Goal: Use online tool/utility: Use online tool/utility

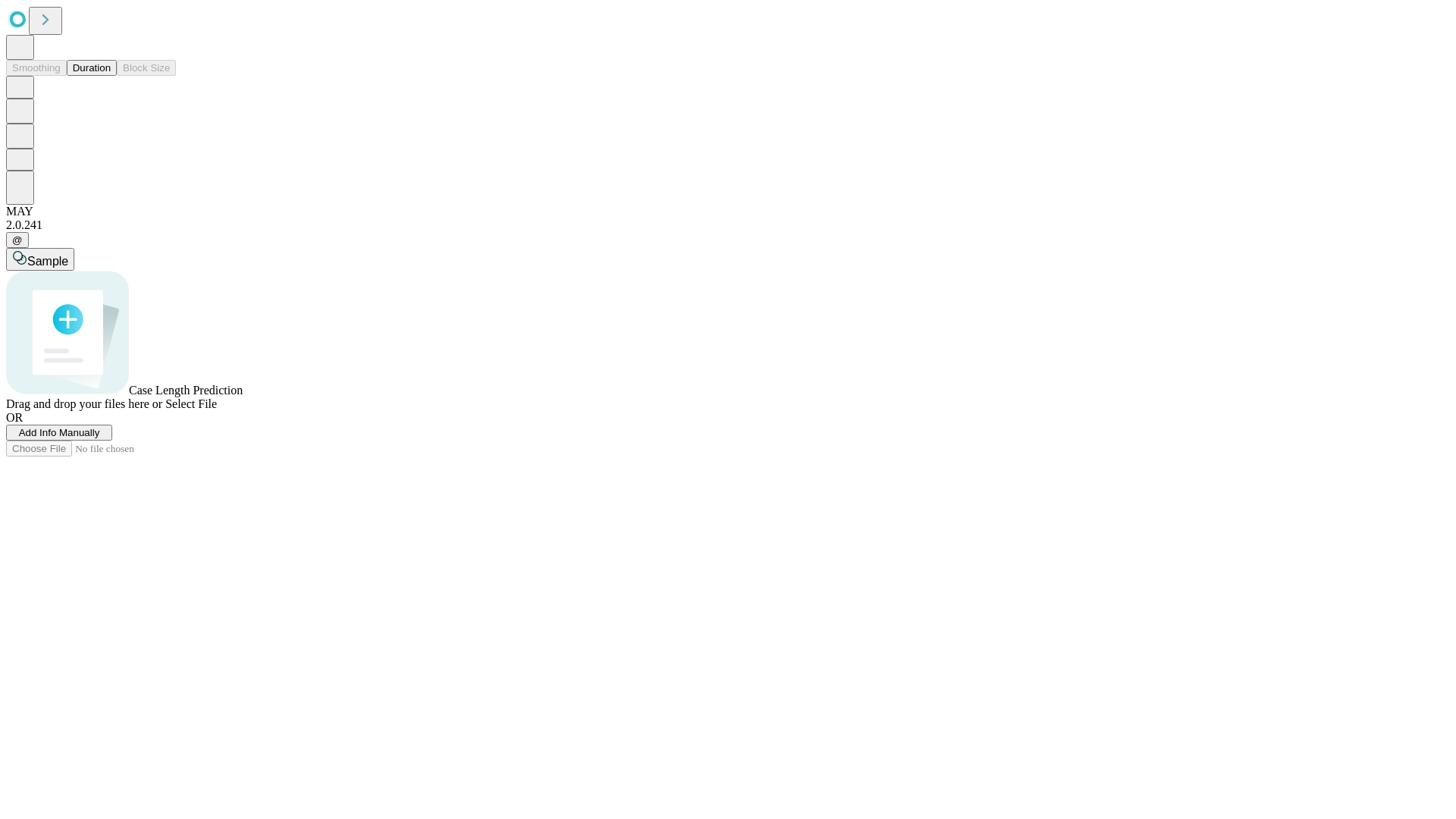
click at [111, 75] on button "Duration" at bounding box center [91, 68] width 50 height 16
click at [217, 410] on span "Select File" at bounding box center [191, 404] width 52 height 13
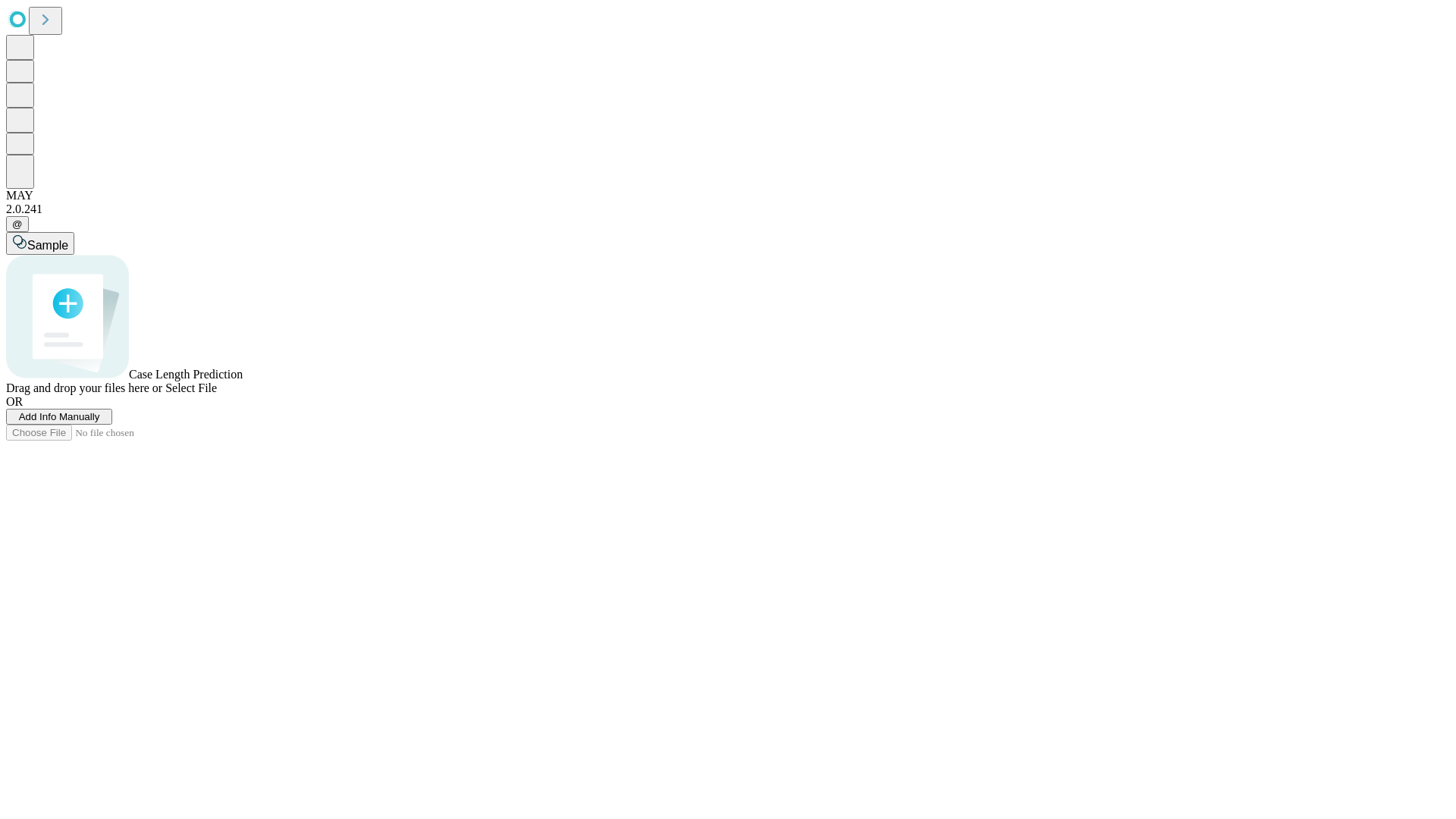
click at [217, 395] on span "Select File" at bounding box center [191, 387] width 52 height 13
